Goal: Task Accomplishment & Management: Use online tool/utility

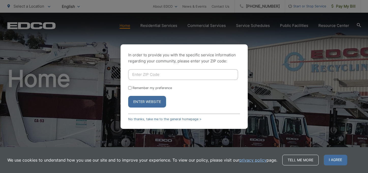
click at [142, 74] on input "Enter ZIP Code" at bounding box center [183, 74] width 110 height 11
type input "92064"
click at [128, 96] on button "Enter Website" at bounding box center [147, 102] width 38 height 12
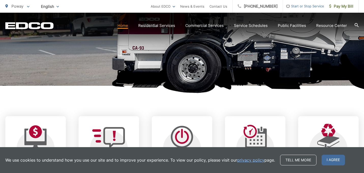
scroll to position [178, 0]
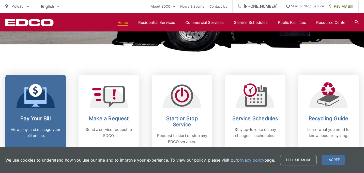
click at [32, 95] on icon at bounding box center [35, 90] width 13 height 13
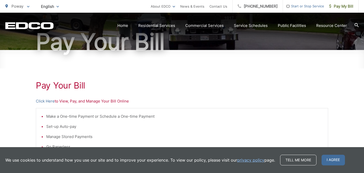
scroll to position [76, 0]
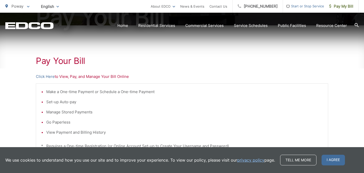
click at [63, 77] on p "Click Here to View, Pay, and Manage Your Bill Online" at bounding box center [182, 77] width 292 height 6
click at [44, 75] on link "Click Here" at bounding box center [45, 77] width 19 height 6
